Goal: Task Accomplishment & Management: Complete application form

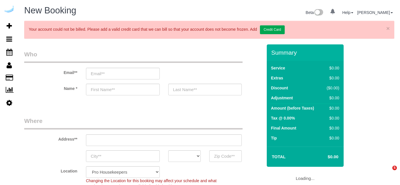
select select "object:5027"
select select "4"
click at [136, 75] on input "email" at bounding box center [123, 74] width 74 height 12
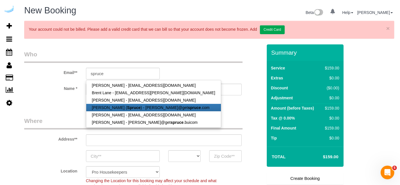
click at [127, 109] on strong "Spruce" at bounding box center [133, 107] width 13 height 5
type input "[PERSON_NAME][EMAIL_ADDRESS][DOMAIN_NAME]"
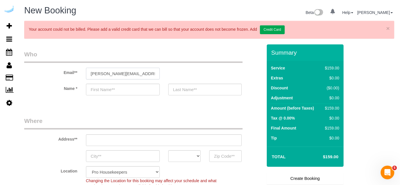
type input "[PERSON_NAME]"
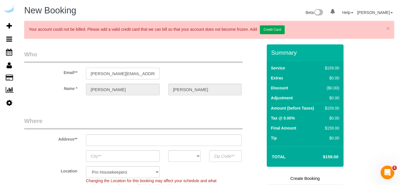
type input "3816 S Lamar Blvd"
type input "Austin"
select select "[GEOGRAPHIC_DATA]"
type input "78704"
select select "9"
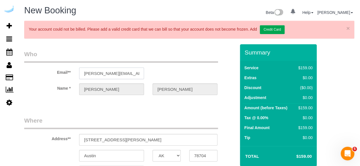
select select "object:5066"
drag, startPoint x: 340, startPoint y: 4, endPoint x: 150, endPoint y: 51, distance: 196.8
click at [150, 51] on legend "Who" at bounding box center [121, 56] width 194 height 13
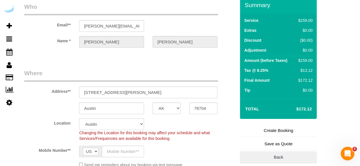
scroll to position [48, 0]
click at [148, 92] on input "3816 S Lamar Blvd" at bounding box center [148, 92] width 138 height 12
paste input "8800 Dunwoody Pl, Atlanta, GA 30350"
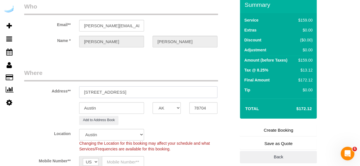
drag, startPoint x: 143, startPoint y: 91, endPoint x: 182, endPoint y: 93, distance: 39.0
click at [182, 93] on input "8800 Dunwoody Pl, Atlanta, GA 30350" at bounding box center [148, 92] width 138 height 12
type input "8800 Dunwoody Pl, Atlanta, GA 30350"
click at [199, 108] on input "78704" at bounding box center [203, 108] width 28 height 12
paste input "30350"
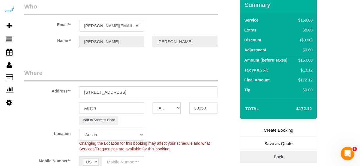
type input "30350"
click at [163, 108] on select "AK AL AR AZ CA CO CT DC DE FL GA HI IA ID IL IN KS KY LA MA MD ME MI MN MO MS M…" at bounding box center [166, 108] width 28 height 12
select select "8"
select select "object:5113"
select select "GA"
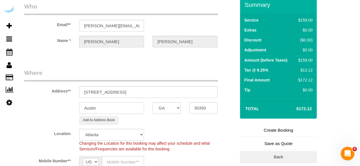
click at [131, 111] on input "Austin" at bounding box center [111, 108] width 65 height 12
type input "[GEOGRAPHIC_DATA]"
drag, startPoint x: 123, startPoint y: 91, endPoint x: 200, endPoint y: 88, distance: 76.9
click at [200, 88] on input "8800 Dunwoody Pl, Atlanta, GA 30350" at bounding box center [148, 92] width 138 height 12
paste input "Brandon Dixon"
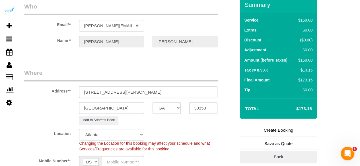
paste input "The Bowie"
paste input "1485398"
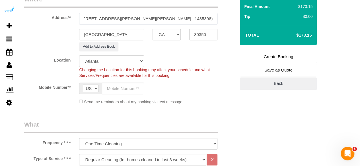
scroll to position [122, 0]
type input "8800 Dunwoody Pl, Building 103, Unit 103 (Brandon Dixon, The Bowie , 1485398)"
click at [123, 86] on input "text" at bounding box center [123, 88] width 42 height 12
type input "[PHONE_NUMBER]"
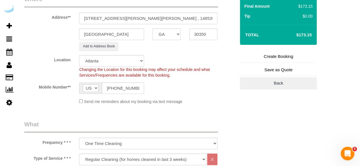
type input "Brandie Louck"
type input "[PHONE_NUMBER]"
click at [129, 156] on select "Deep Cleaning (for homes that have not been cleaned in 3+ weeks) Spruce Regular…" at bounding box center [142, 160] width 127 height 12
select select "282"
click at [79, 154] on select "Deep Cleaning (for homes that have not been cleaned in 3+ weeks) Spruce Regular…" at bounding box center [142, 160] width 127 height 12
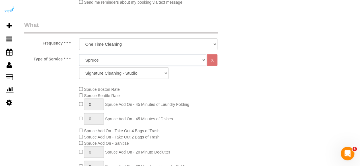
scroll to position [223, 0]
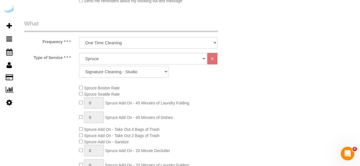
click at [146, 72] on select "Signature Cleaning - Studio Signature Cleaning - 1 Bed 1 Bath Signature Cleanin…" at bounding box center [123, 72] width 89 height 12
select select "305"
click at [79, 66] on select "Signature Cleaning - Studio Signature Cleaning - 1 Bed 1 Bath Signature Cleanin…" at bounding box center [123, 72] width 89 height 12
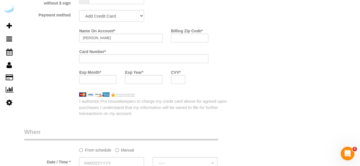
scroll to position [592, 0]
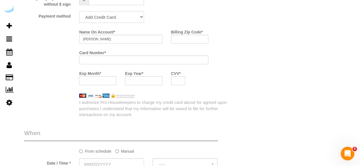
click at [125, 18] on select "Add Credit Card Cash Check Paypal" at bounding box center [111, 17] width 65 height 12
select select "string:check"
click at [79, 11] on select "Add Credit Card Cash Check Paypal" at bounding box center [111, 17] width 65 height 12
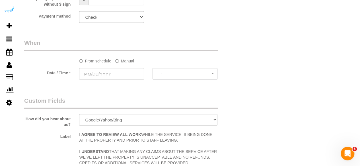
click at [120, 61] on label "Manual" at bounding box center [124, 60] width 19 height 8
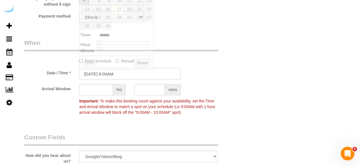
click at [110, 73] on input "09/17/2025 8:00AM" at bounding box center [130, 74] width 102 height 12
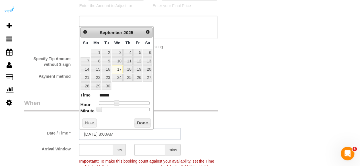
scroll to position [532, 0]
click at [139, 66] on link "19" at bounding box center [137, 70] width 9 height 8
type input "09/19/2025 9:00AM"
type input "******"
type input "09/19/2025 10:00AM"
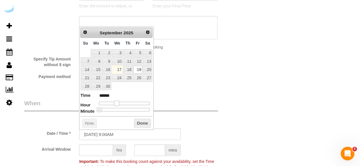
type input "*******"
type input "09/19/2025 11:00AM"
type input "*******"
type input "09/19/2025 12:00PM"
type input "*******"
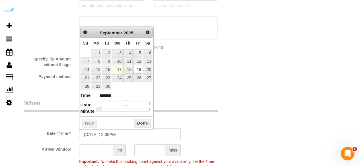
type input "[DATE] 1:00PM"
type input "******"
drag, startPoint x: 115, startPoint y: 102, endPoint x: 125, endPoint y: 102, distance: 10.2
click at [125, 102] on span at bounding box center [127, 103] width 5 height 5
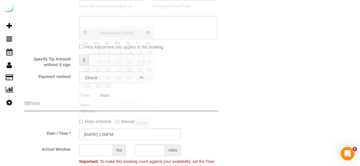
click at [96, 149] on input "text" at bounding box center [96, 150] width 34 height 12
type input "4"
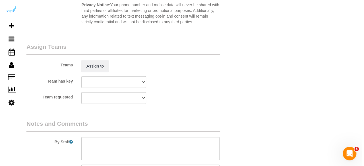
scroll to position [850, 0]
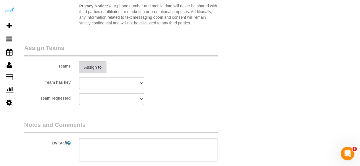
click at [87, 67] on button "Assign to" at bounding box center [92, 67] width 27 height 12
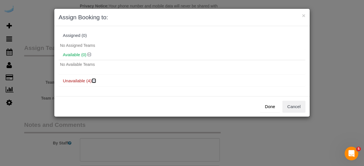
click at [94, 81] on icon at bounding box center [94, 81] width 3 height 4
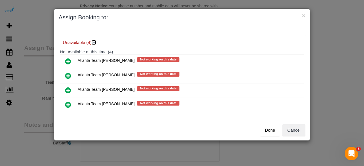
scroll to position [41, 0]
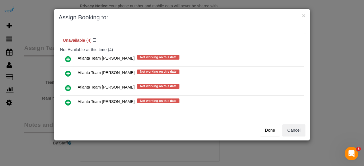
click at [69, 70] on icon at bounding box center [68, 73] width 6 height 7
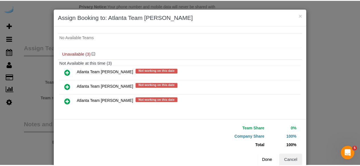
scroll to position [44, 0]
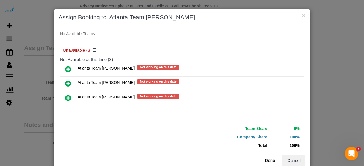
click at [266, 159] on button "Done" at bounding box center [270, 161] width 20 height 12
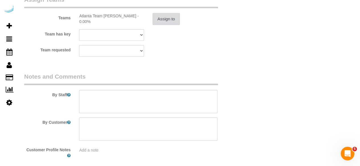
scroll to position [899, 0]
click at [170, 100] on textarea at bounding box center [148, 101] width 138 height 23
click at [159, 111] on textarea at bounding box center [148, 101] width 138 height 23
paste textarea "Permanent Notes:No notes from this customer.Today's Notes:No notes from this se…"
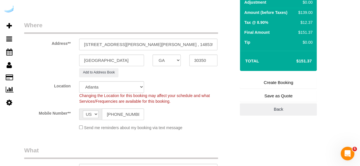
scroll to position [56, 0]
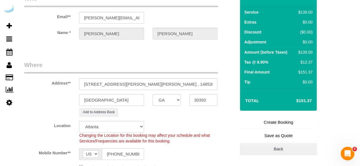
type textarea "Recurrency: Every 3 weeks Permanent Notes:No notes from this customer.Today's N…"
click at [279, 123] on link "Create Booking" at bounding box center [278, 123] width 77 height 12
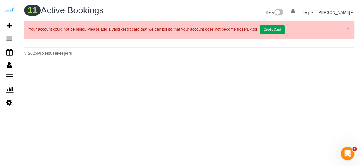
scroll to position [0, 0]
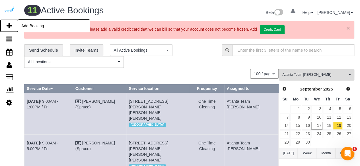
click at [10, 25] on icon at bounding box center [9, 25] width 5 height 7
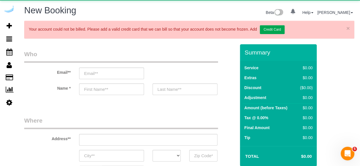
select select "object:6774"
select select "4"
select select "number:9"
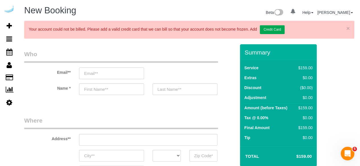
click at [135, 74] on input "email" at bounding box center [111, 74] width 65 height 12
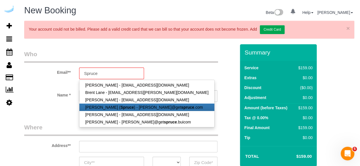
click at [127, 108] on link "Brandie Louck ( Spruce ) - brandie@get spruce .com" at bounding box center [146, 107] width 135 height 7
type input "[PERSON_NAME][EMAIL_ADDRESS][DOMAIN_NAME]"
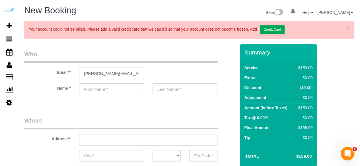
type input "[PERSON_NAME]"
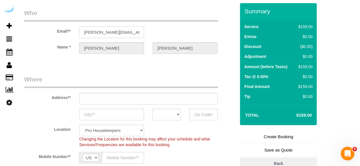
scroll to position [42, 0]
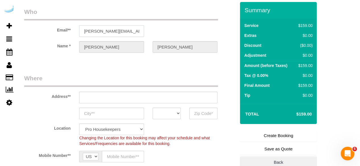
type input "3816 S Lamar Blvd"
type input "Austin"
select select "[GEOGRAPHIC_DATA]"
type input "78704"
click at [176, 96] on input "3816 S Lamar Blvd" at bounding box center [148, 98] width 138 height 12
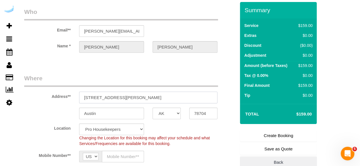
paste input "770 Juniper St NE, Atlanta, GA 30308"
type input "770 Juniper St NE, Atlanta, GA 30308"
select select "9"
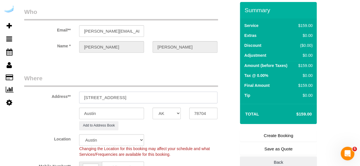
select select "object:6818"
drag, startPoint x: 143, startPoint y: 98, endPoint x: 192, endPoint y: 92, distance: 49.0
click at [192, 92] on input "770 Juniper St NE, Atlanta, GA 30308" at bounding box center [148, 98] width 138 height 12
type input "770 Juniper St NE, Atlanta, GA 30308"
click at [205, 111] on input "78704" at bounding box center [203, 114] width 28 height 12
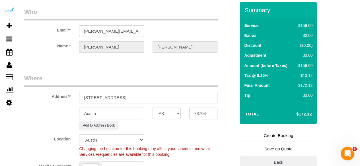
paste input "30308"
type input "30308"
click at [168, 111] on select "AK AL AR AZ CA CO CT DC DE FL GA HI IA ID IL IN KS KY LA MA MD ME MI MN MO MS M…" at bounding box center [166, 114] width 28 height 12
select select "8"
select select "object:6860"
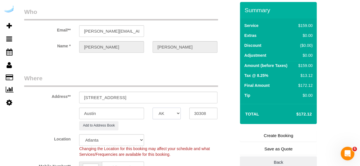
select select "GA"
click at [129, 115] on input "Austin" at bounding box center [111, 114] width 65 height 12
type input "[GEOGRAPHIC_DATA]"
drag, startPoint x: 121, startPoint y: 98, endPoint x: 301, endPoint y: 94, distance: 180.1
click at [301, 2] on form "Who Email** brandie@getspruce.com Name * Brandie Louck Where Address** 770 Juni…" at bounding box center [189, 2] width 330 height 0
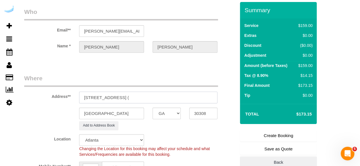
paste input "Rashi Goel"
paste input "The Hadley"
paste input "1471737"
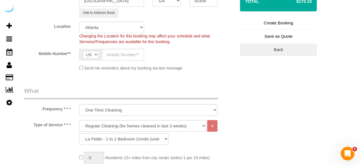
scroll to position [156, 0]
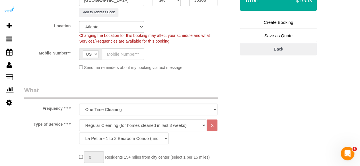
type input "770 Juniper St NE, Building 1611, Unit 1611 (Rashi Goel, The Hadley , 1471737)"
click at [129, 51] on input "text" at bounding box center [123, 54] width 42 height 12
type input "[PHONE_NUMBER]"
type input "Brandie Louck"
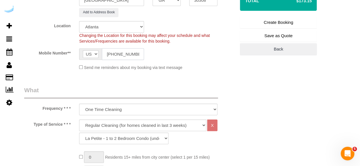
type input "[PHONE_NUMBER]"
click at [141, 128] on select "Deep Cleaning (for homes that have not been cleaned in 3+ weeks) Spruce Regular…" at bounding box center [142, 126] width 127 height 12
select select "282"
click at [79, 120] on select "Deep Cleaning (for homes that have not been cleaned in 3+ weeks) Spruce Regular…" at bounding box center [142, 126] width 127 height 12
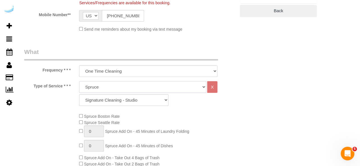
scroll to position [198, 0]
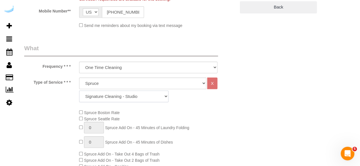
click at [136, 98] on select "Signature Cleaning - Studio Signature Cleaning - 1 Bed 1 Bath Signature Cleanin…" at bounding box center [123, 97] width 89 height 12
select select "313"
click at [79, 91] on select "Signature Cleaning - Studio Signature Cleaning - 1 Bed 1 Bath Signature Cleanin…" at bounding box center [123, 97] width 89 height 12
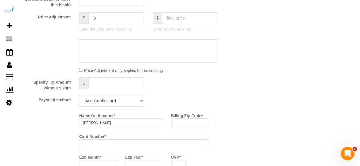
scroll to position [509, 0]
click at [131, 103] on select "Add Credit Card Cash Check Paypal" at bounding box center [111, 100] width 65 height 12
select select "string:check"
click at [79, 94] on select "Add Credit Card Cash Check Paypal" at bounding box center [111, 100] width 65 height 12
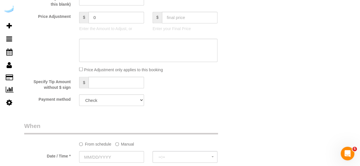
click at [121, 142] on label "Manual" at bounding box center [124, 143] width 19 height 8
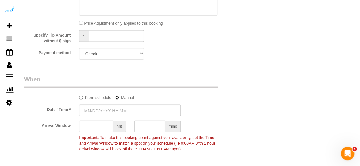
scroll to position [557, 0]
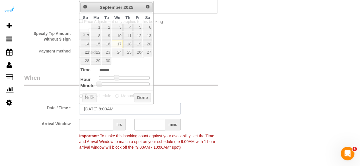
click at [123, 109] on input "09/17/2025 8:00AM" at bounding box center [130, 109] width 102 height 12
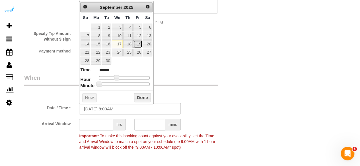
click at [139, 44] on link "19" at bounding box center [137, 44] width 9 height 8
type input "09/19/2025 9:00AM"
type input "******"
drag, startPoint x: 115, startPoint y: 78, endPoint x: 119, endPoint y: 78, distance: 3.1
click at [119, 78] on span at bounding box center [118, 77] width 5 height 5
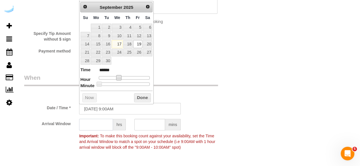
click at [99, 124] on input "text" at bounding box center [96, 125] width 34 height 12
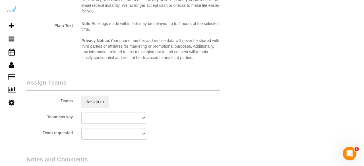
scroll to position [821, 0]
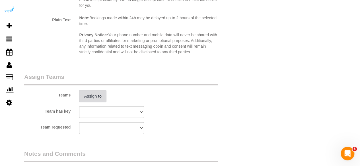
type input "4"
click at [94, 97] on button "Assign to" at bounding box center [92, 96] width 27 height 12
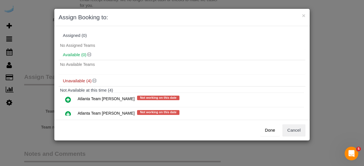
click at [67, 112] on icon at bounding box center [68, 114] width 6 height 7
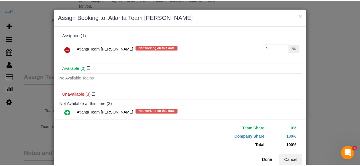
scroll to position [44, 0]
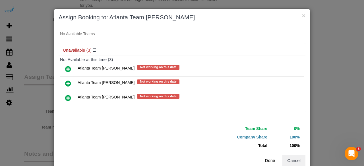
click at [265, 157] on button "Done" at bounding box center [270, 161] width 20 height 12
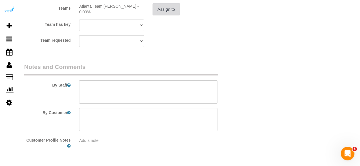
scroll to position [909, 0]
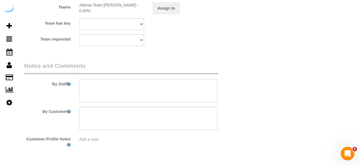
click at [172, 93] on textarea at bounding box center [148, 90] width 138 height 23
paste textarea "Permanent Notes:No notes from this customer.Today's Notes:No notes from this se…"
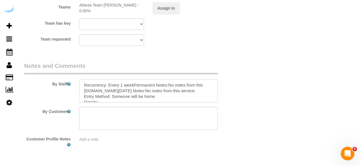
click at [133, 86] on textarea at bounding box center [148, 90] width 138 height 23
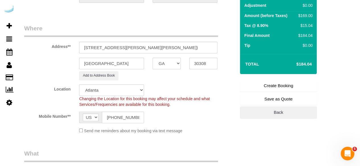
scroll to position [91, 0]
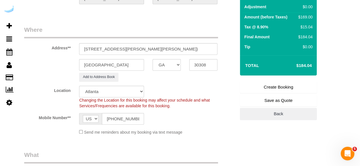
type textarea "Recurrency: Every 1 week Permanent Notes:No notes from this customer.Today's No…"
click at [262, 90] on link "Create Booking" at bounding box center [278, 87] width 77 height 12
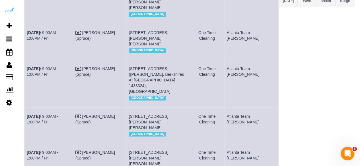
scroll to position [153, 0]
click at [58, 31] on link "Sep 19th / 9:00AM - 1:00PM / Fri" at bounding box center [43, 35] width 32 height 10
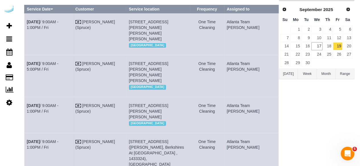
scroll to position [79, 0]
click at [58, 62] on link "Sep 19th / 9:00AM - 5:00PM / Fri" at bounding box center [43, 67] width 32 height 10
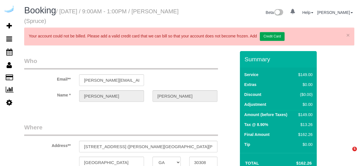
select select "GA"
select select "282"
select select "number:9"
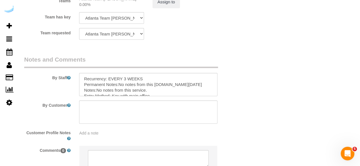
scroll to position [912, 0]
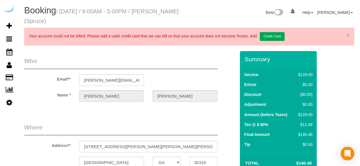
select select "GA"
select select "282"
select select "number:9"
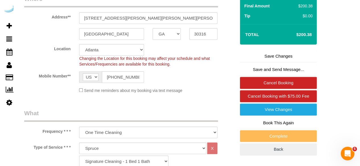
scroll to position [127, 0]
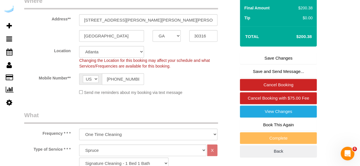
click at [278, 60] on link "Save Changes" at bounding box center [278, 58] width 77 height 12
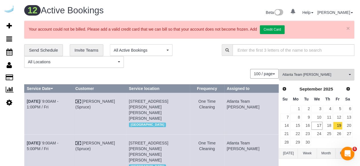
scroll to position [149, 0]
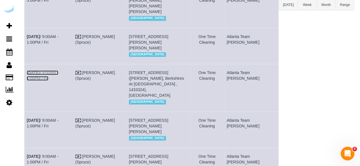
click at [58, 73] on link "Sep 19th / 9:00AM - 1:00PM / Fri" at bounding box center [43, 76] width 32 height 10
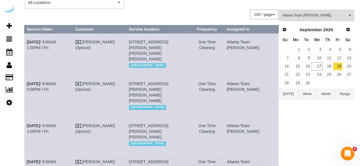
scroll to position [59, 0]
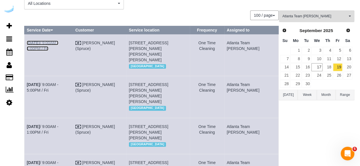
click at [58, 42] on link "[DATE] 9:00AM - 1:00PM / Fri" at bounding box center [43, 46] width 32 height 10
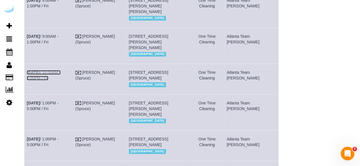
click at [60, 71] on link "Sep 19th / 10:00AM - 2:00PM / Fri" at bounding box center [44, 75] width 34 height 10
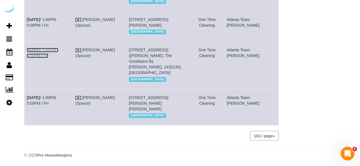
click at [58, 58] on link "Sep 19th / 1:00PM - 5:00PM / Fri" at bounding box center [43, 53] width 32 height 10
click at [58, 28] on link "Sep 19th / 1:00PM - 5:00PM / Fri" at bounding box center [43, 22] width 32 height 10
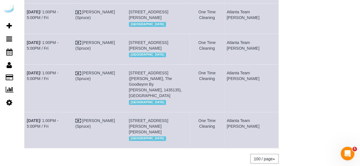
scroll to position [348, 0]
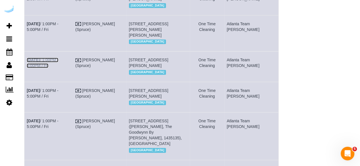
click at [58, 68] on link "Sep 19th / 1:00PM - 5:00PM / Fri" at bounding box center [43, 63] width 32 height 10
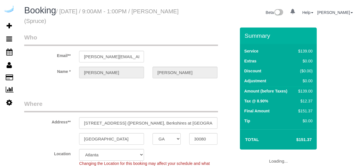
select select "GA"
select select "number:9"
select select "object:455"
select select "string:[GEOGRAPHIC_DATA]"
select select "282"
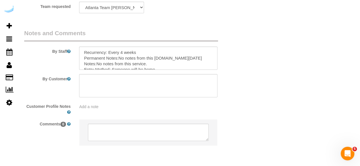
scroll to position [915, 0]
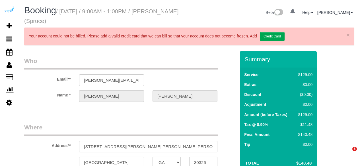
select select "GA"
select select "string:[GEOGRAPHIC_DATA]"
select select "object:366"
select select "282"
select select "number:9"
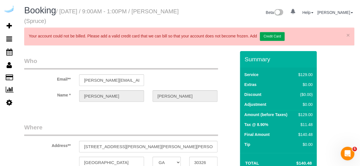
select select "object:785"
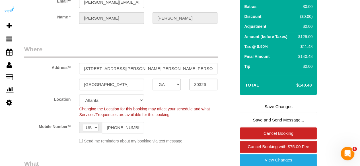
scroll to position [79, 0]
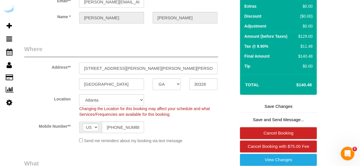
click at [197, 68] on input "[STREET_ADDRESS][PERSON_NAME][PERSON_NAME][PERSON_NAME])" at bounding box center [148, 69] width 138 height 12
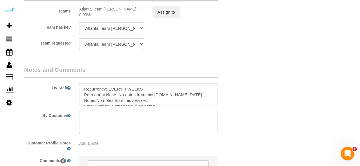
scroll to position [903, 0]
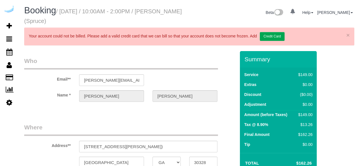
select select "GA"
select select "string:[GEOGRAPHIC_DATA]"
select select "number:9"
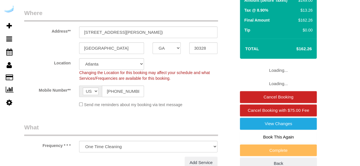
select select "object:708"
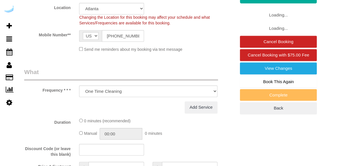
scroll to position [228, 0]
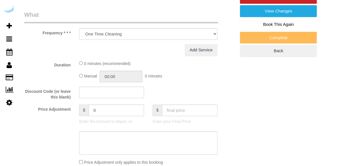
select select "282"
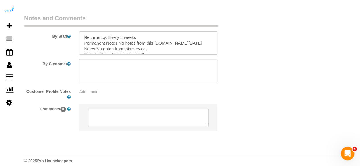
scroll to position [957, 0]
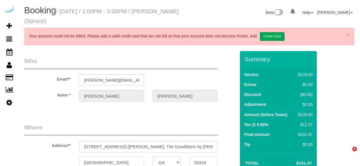
select select "GA"
select select "282"
select select "number:9"
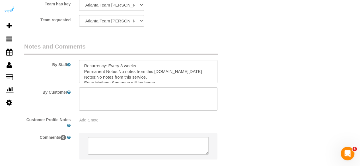
scroll to position [957, 0]
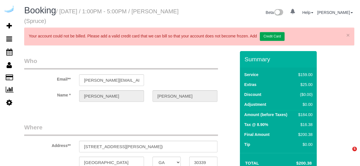
select select "GA"
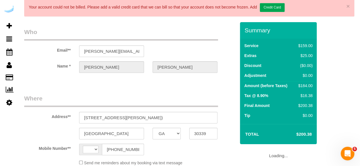
select select "string:[GEOGRAPHIC_DATA]"
select select "object:613"
select select "number:9"
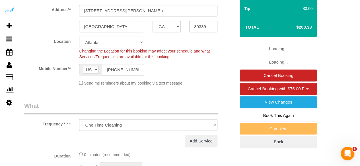
select select "282"
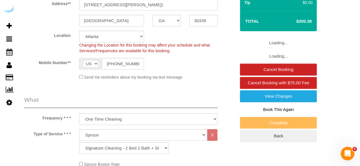
select select "object:785"
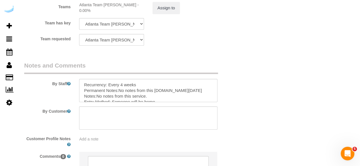
scroll to position [910, 0]
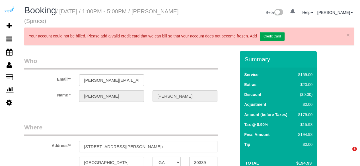
select select "GA"
select select "string:[GEOGRAPHIC_DATA]"
select select "object:613"
select select "number:9"
select select "object:708"
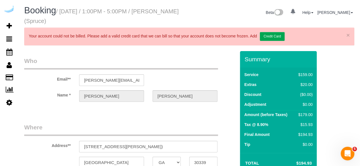
select select "282"
